Goal: Navigation & Orientation: Find specific page/section

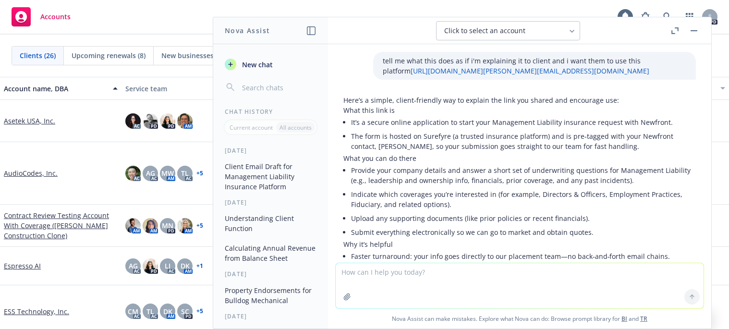
click at [691, 28] on button "button" at bounding box center [694, 31] width 12 height 12
